Goal: Find specific page/section: Find specific page/section

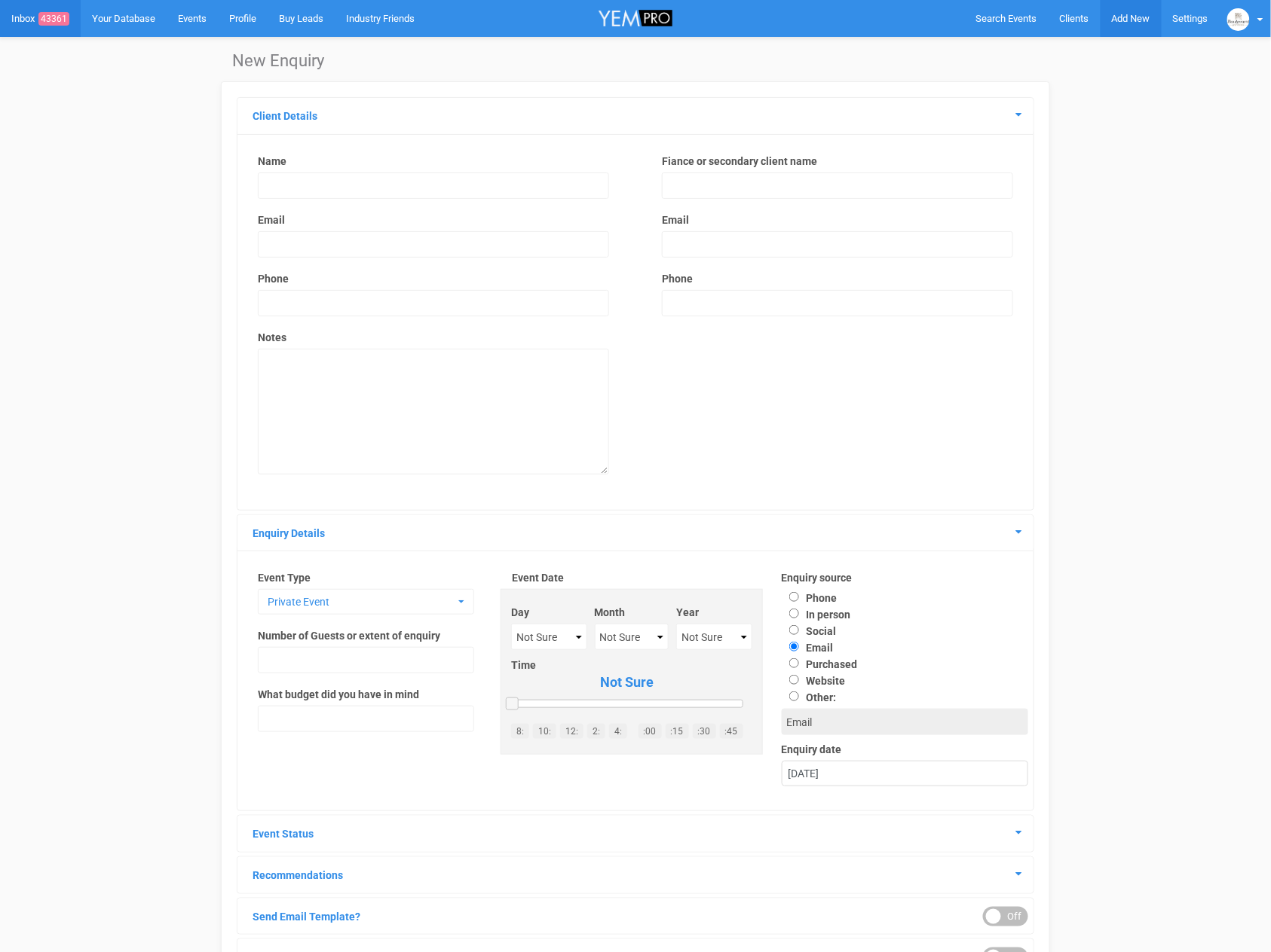
click at [1132, 21] on span "Add New" at bounding box center [1131, 18] width 38 height 12
click at [1056, 21] on link "Clients" at bounding box center [1074, 18] width 52 height 37
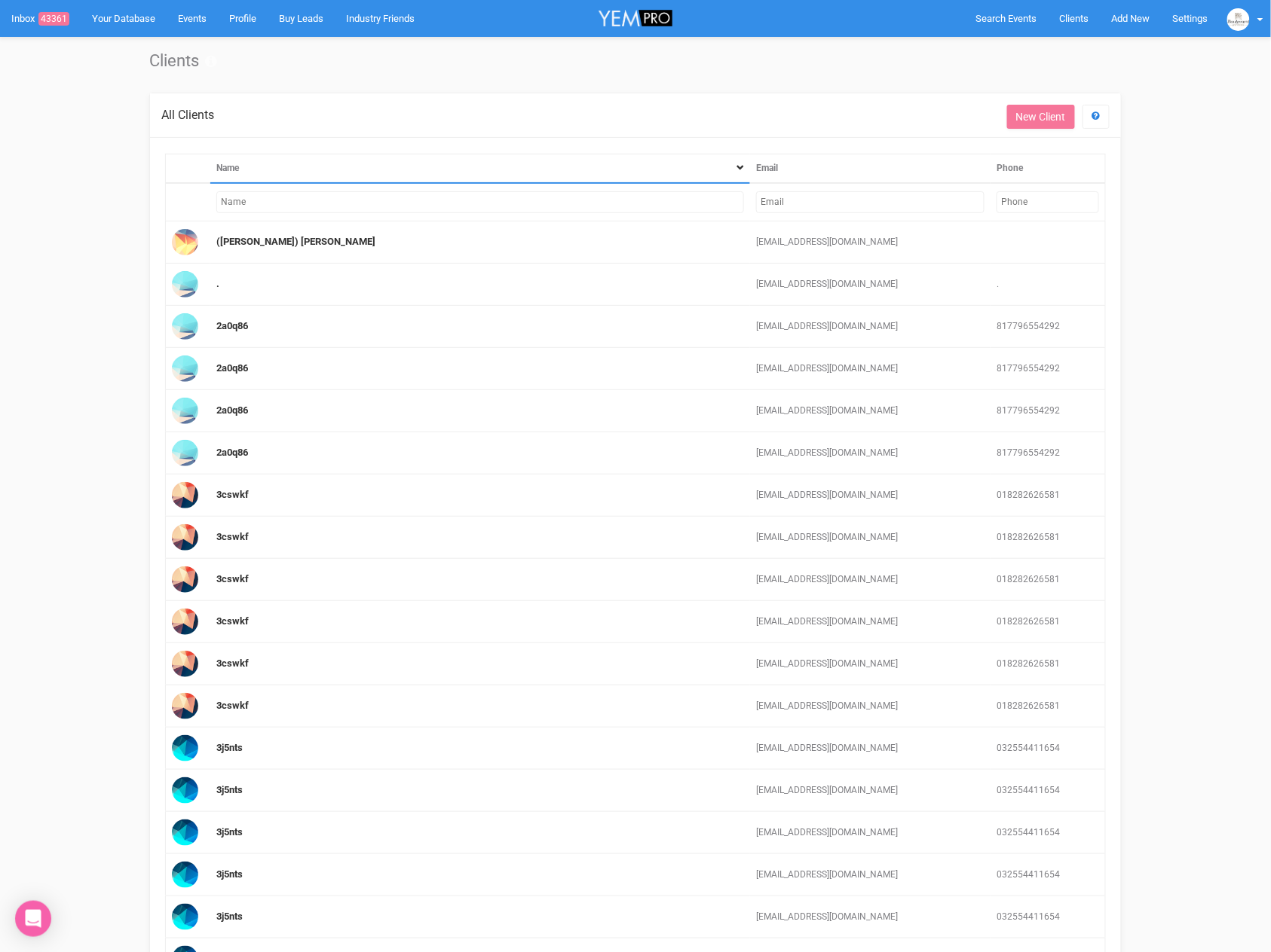
click at [832, 210] on input "text" at bounding box center [869, 202] width 228 height 22
paste input "[EMAIL_ADDRESS][PERSON_NAME][DOMAIN_NAME]"
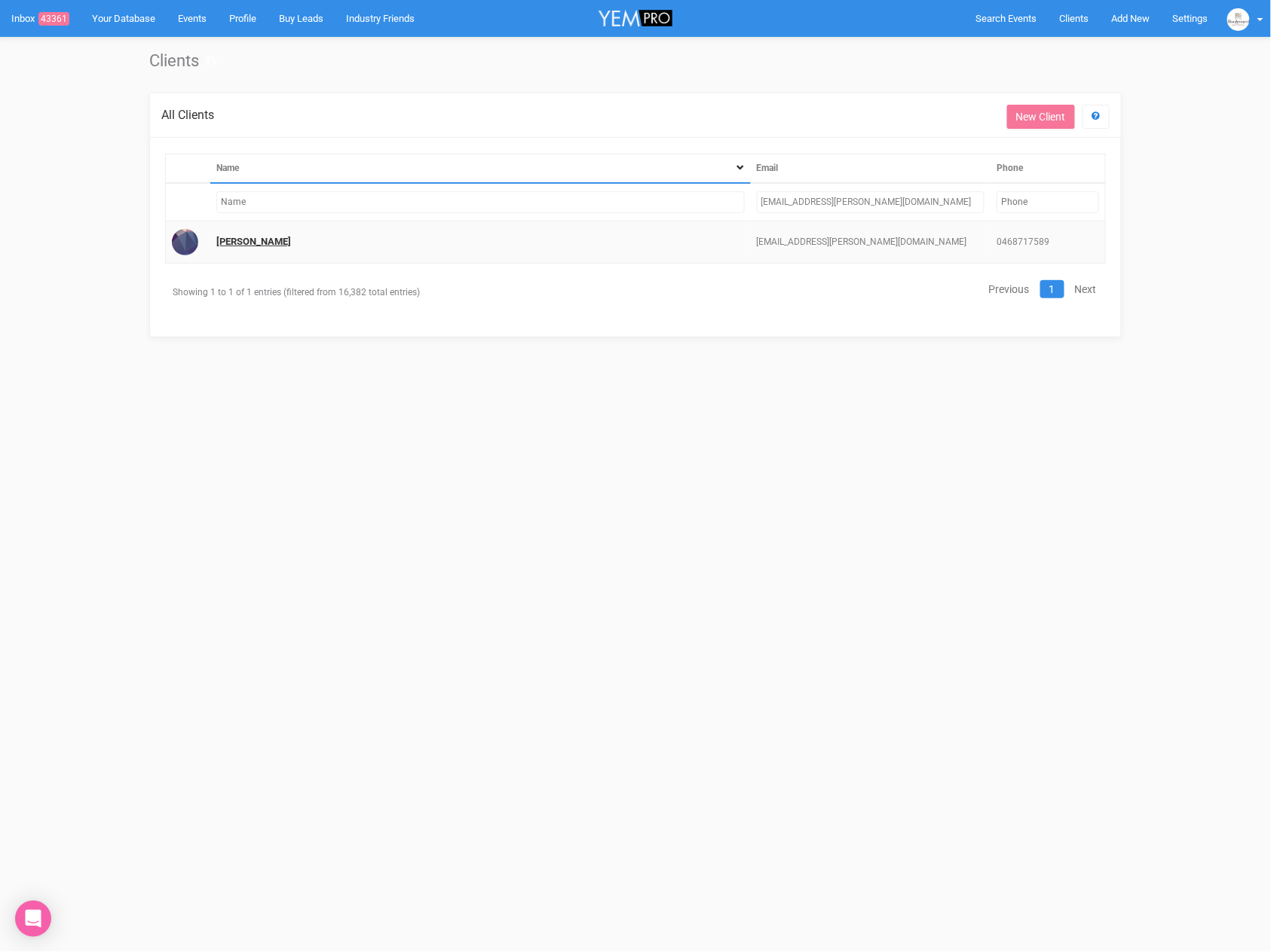
type input "[EMAIL_ADDRESS][PERSON_NAME][DOMAIN_NAME]"
click at [244, 240] on link "[PERSON_NAME]" at bounding box center [254, 241] width 75 height 12
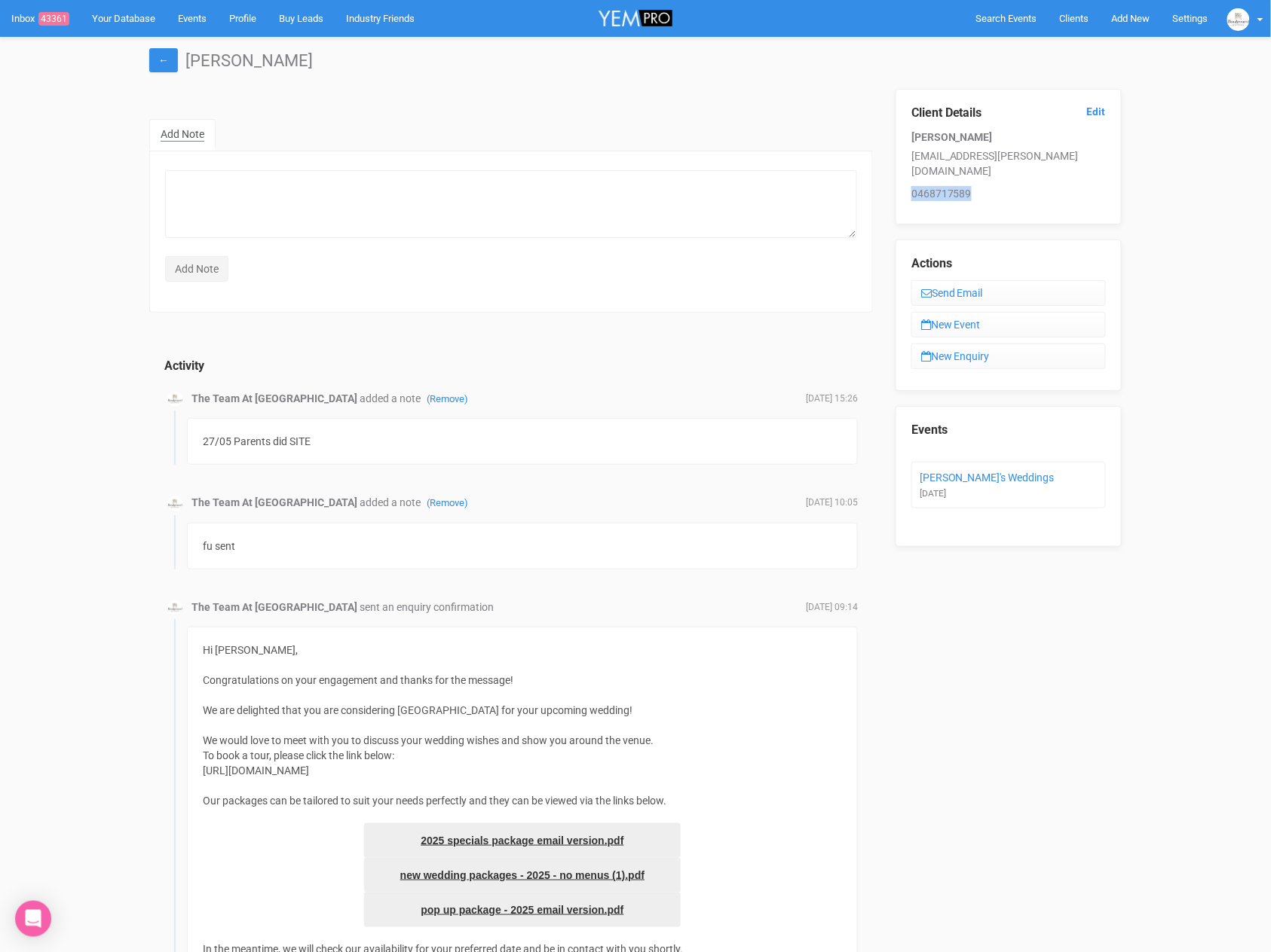
drag, startPoint x: 913, startPoint y: 175, endPoint x: 1042, endPoint y: 190, distance: 129.9
click at [1042, 190] on div "Client Details Edit Katrina Bell [EMAIL_ADDRESS][PERSON_NAME][DOMAIN_NAME] 0468…" at bounding box center [1008, 157] width 226 height 136
